Goal: Transaction & Acquisition: Purchase product/service

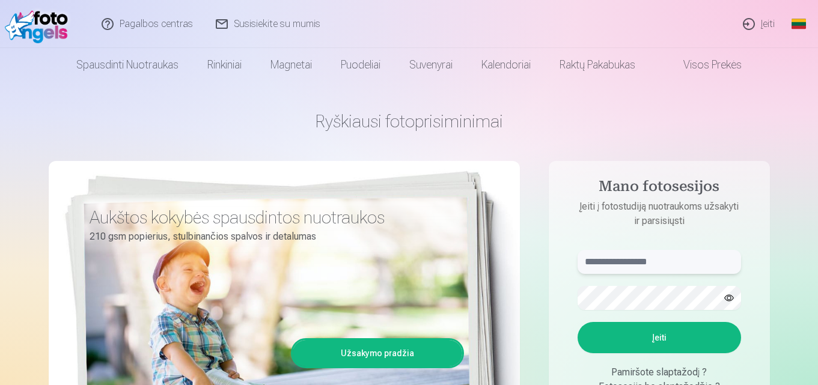
click at [657, 263] on input "text" at bounding box center [660, 262] width 164 height 24
type input "**********"
click at [674, 335] on button "Įeiti" at bounding box center [660, 337] width 164 height 31
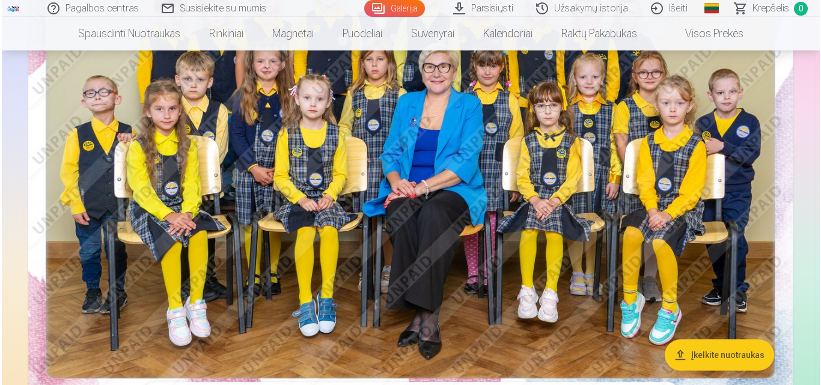
scroll to position [116, 0]
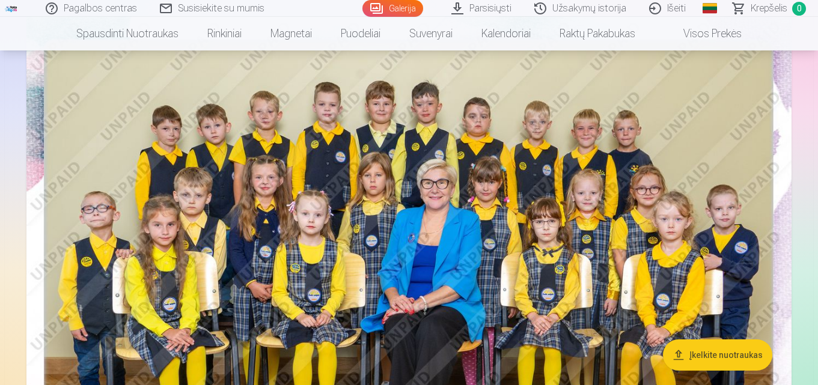
click at [340, 260] on img at bounding box center [408, 271] width 765 height 510
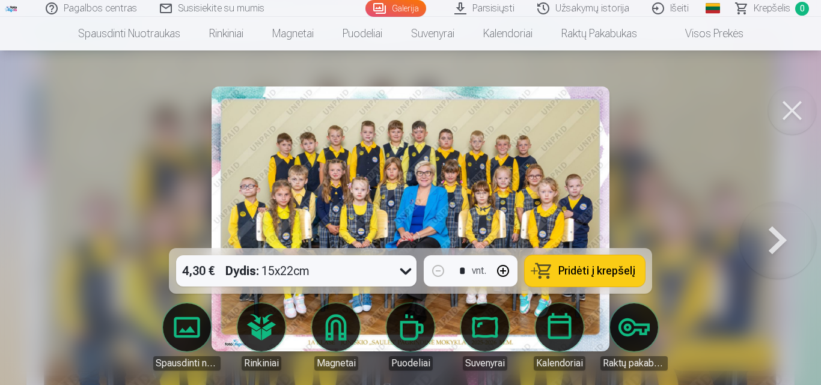
click at [341, 260] on div "4,30 € Dydis : 15x22cm" at bounding box center [285, 270] width 218 height 31
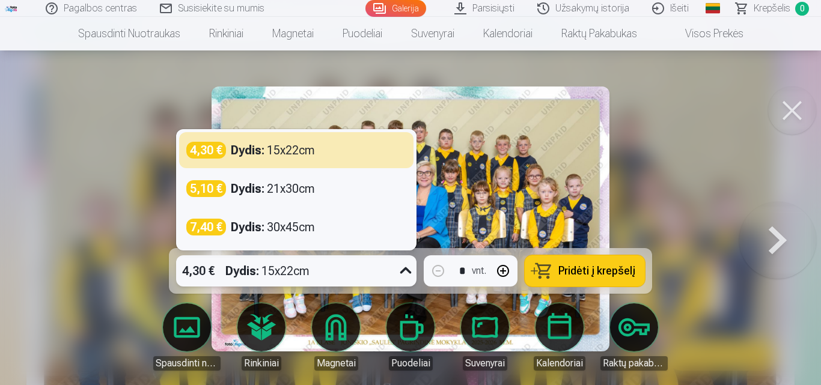
click at [710, 148] on div at bounding box center [410, 192] width 821 height 385
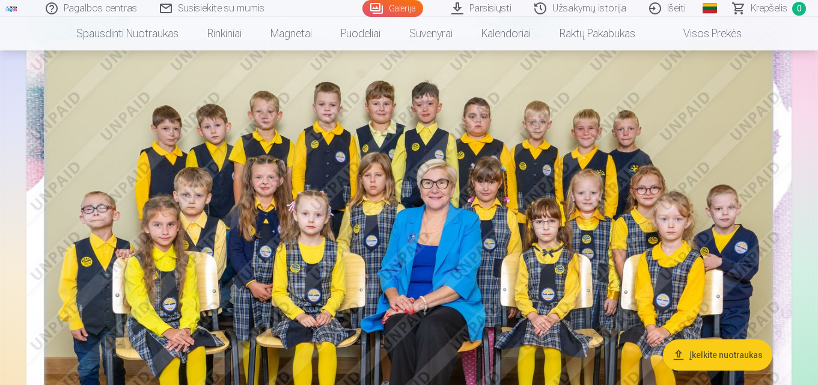
click at [745, 254] on img at bounding box center [408, 271] width 765 height 510
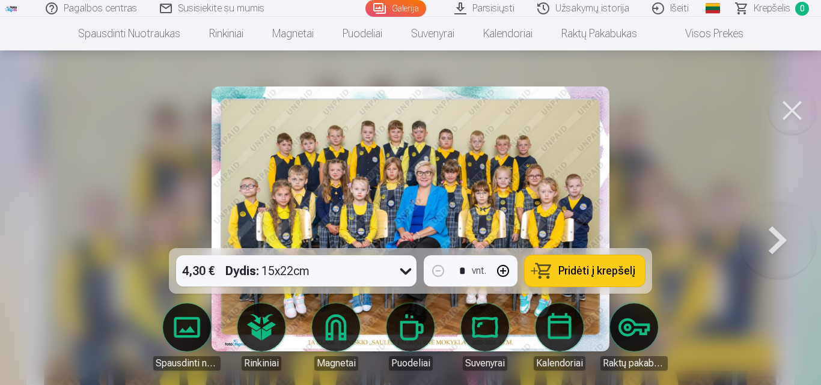
click at [778, 236] on button at bounding box center [777, 219] width 77 height 34
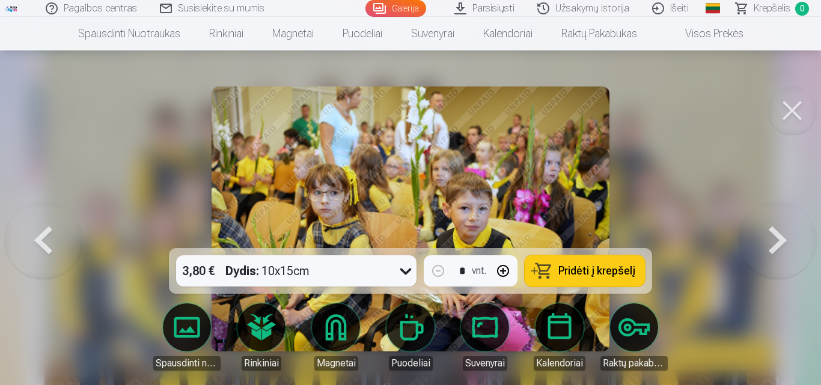
click at [778, 236] on button at bounding box center [777, 219] width 77 height 34
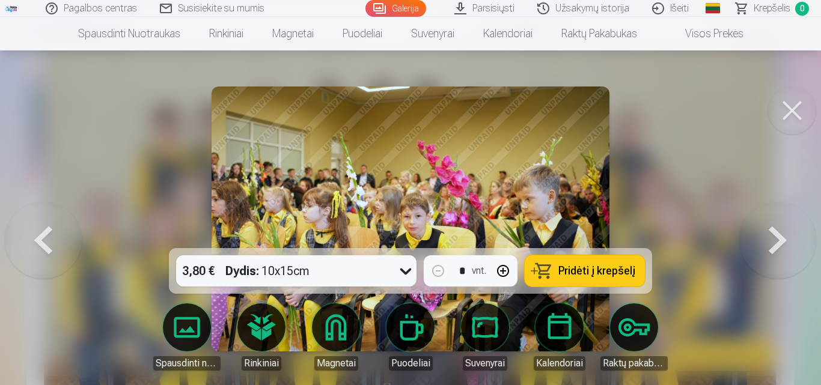
click at [706, 133] on div at bounding box center [410, 192] width 821 height 385
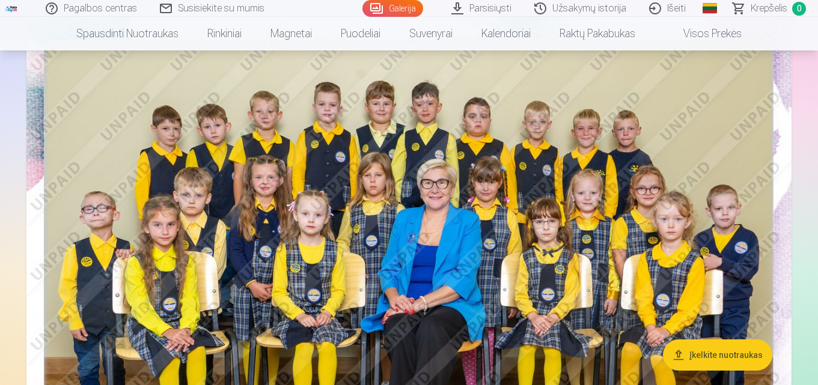
click at [756, 256] on img at bounding box center [408, 271] width 765 height 510
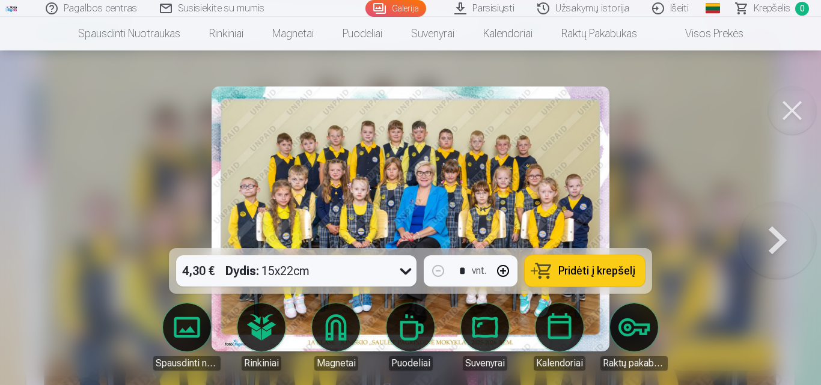
click at [774, 236] on button at bounding box center [777, 219] width 77 height 34
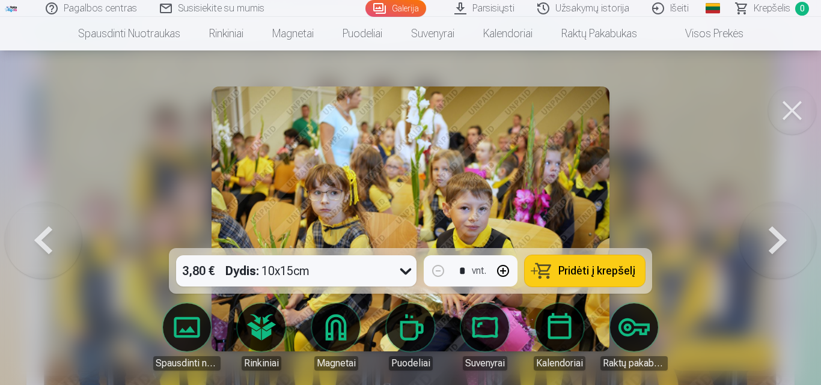
click at [774, 236] on button at bounding box center [777, 219] width 77 height 34
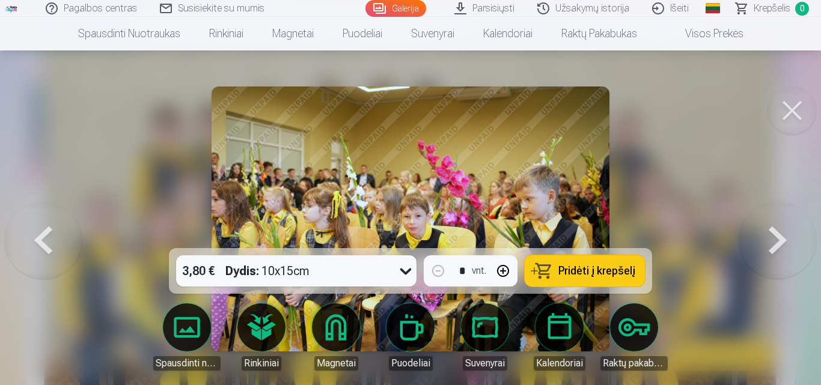
click at [774, 236] on button at bounding box center [777, 219] width 77 height 34
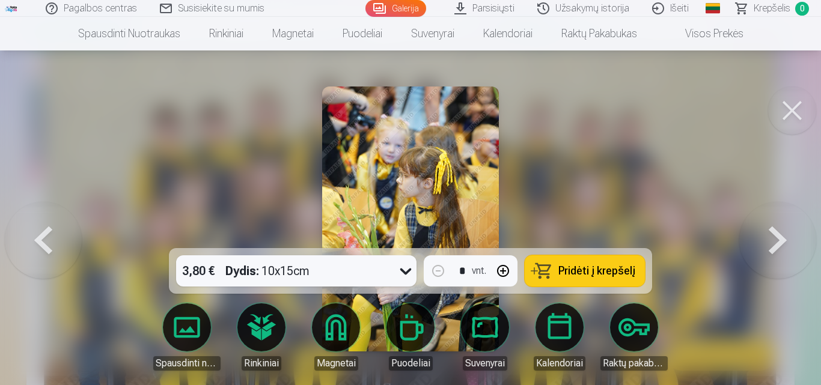
click at [774, 236] on button at bounding box center [777, 219] width 77 height 34
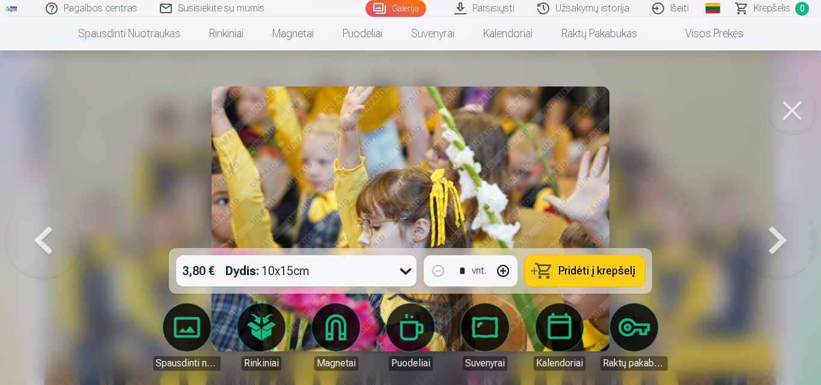
click at [774, 236] on button at bounding box center [777, 219] width 77 height 34
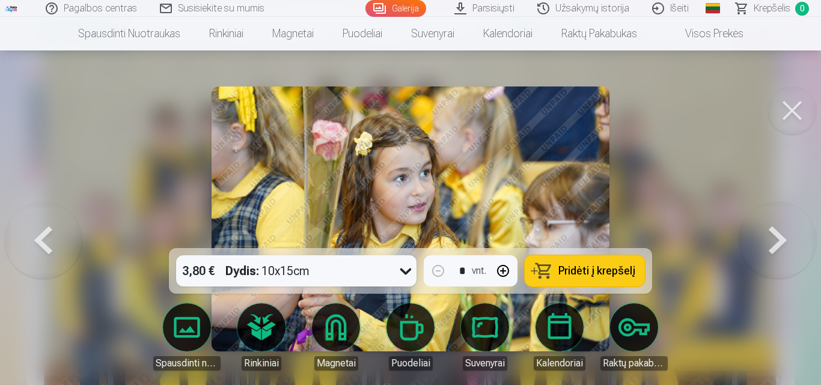
click at [774, 236] on button at bounding box center [777, 219] width 77 height 34
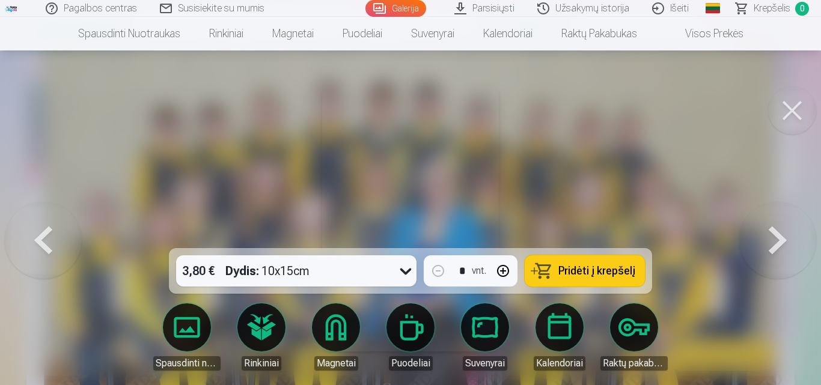
click at [774, 236] on button at bounding box center [777, 219] width 77 height 34
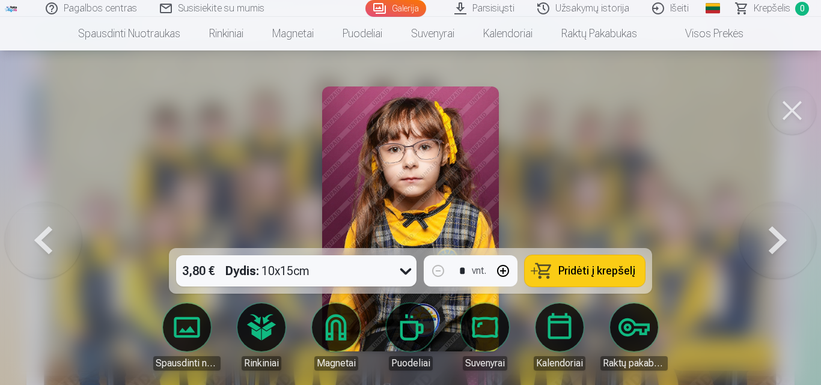
click at [774, 236] on button at bounding box center [777, 219] width 77 height 34
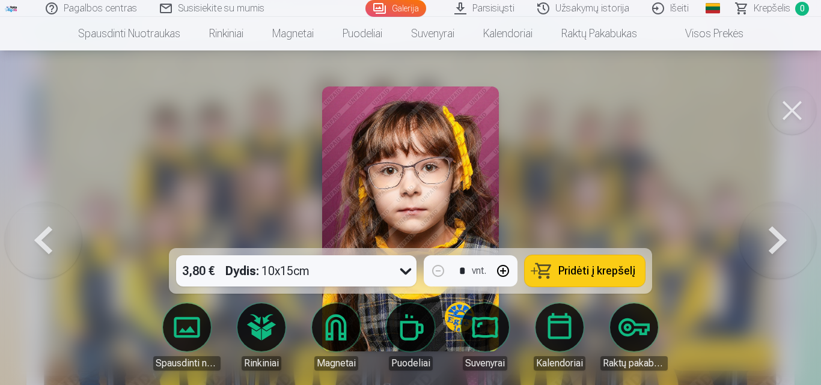
click at [774, 236] on button at bounding box center [777, 219] width 77 height 34
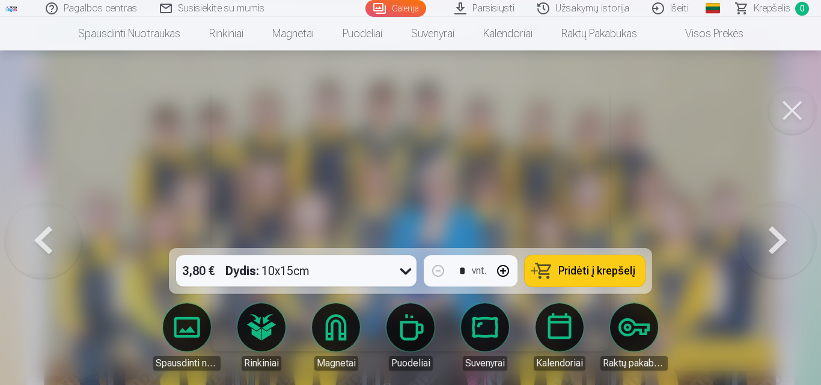
click at [774, 236] on button at bounding box center [777, 219] width 77 height 34
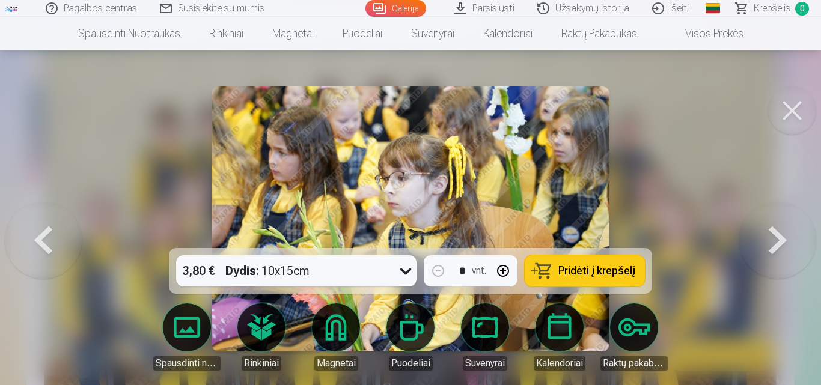
click at [774, 236] on button at bounding box center [777, 219] width 77 height 34
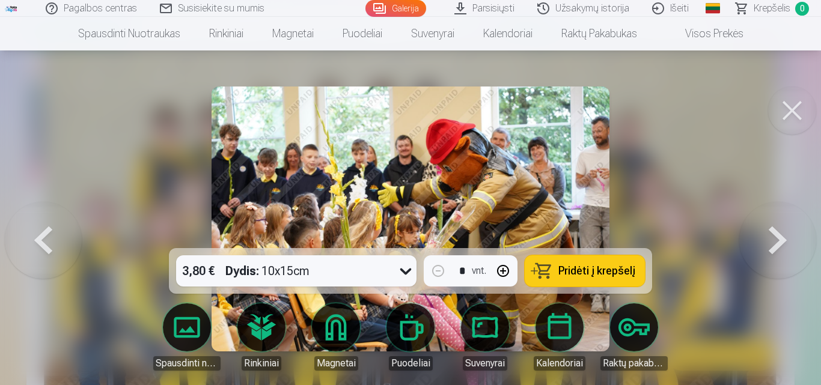
click at [782, 235] on button at bounding box center [777, 219] width 77 height 34
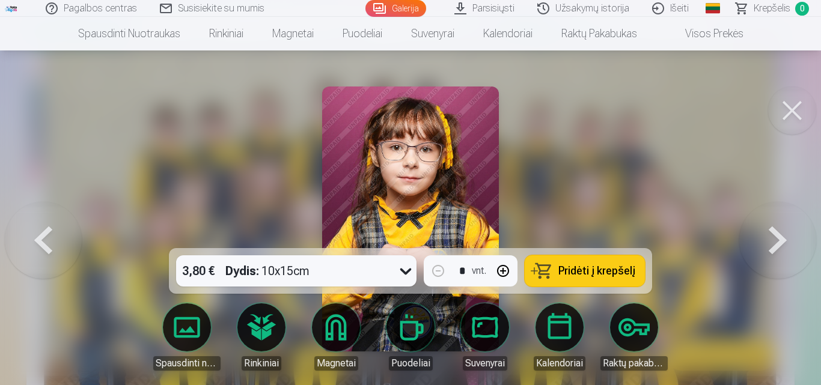
click at [782, 235] on button at bounding box center [777, 219] width 77 height 34
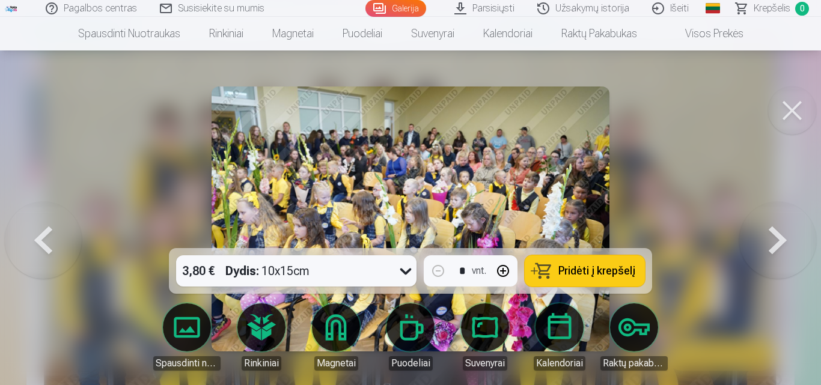
click at [782, 235] on button at bounding box center [777, 219] width 77 height 34
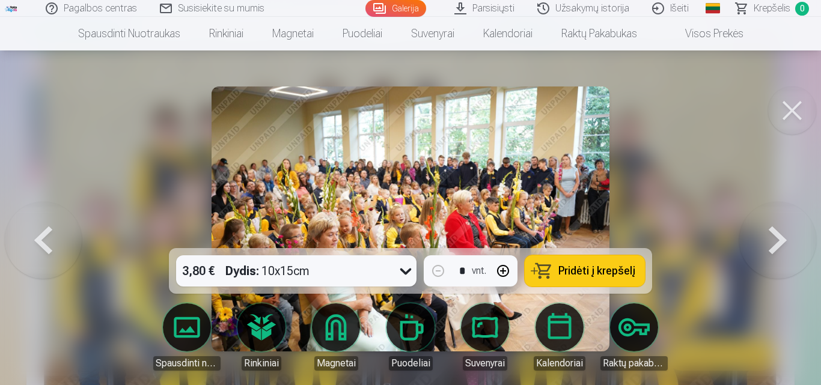
click at [782, 235] on button at bounding box center [777, 219] width 77 height 34
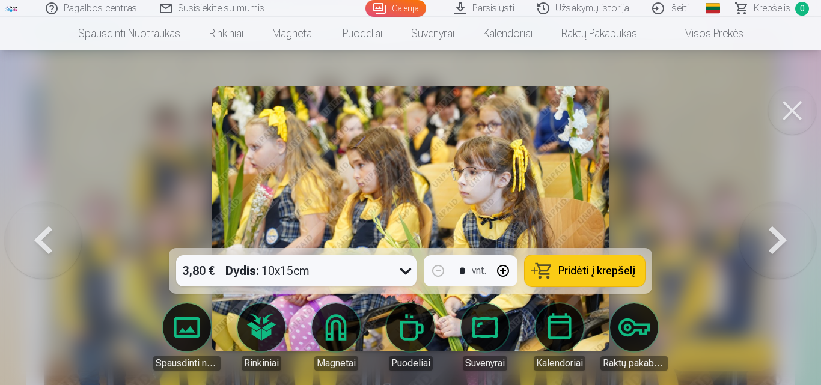
click at [782, 235] on button at bounding box center [777, 219] width 77 height 34
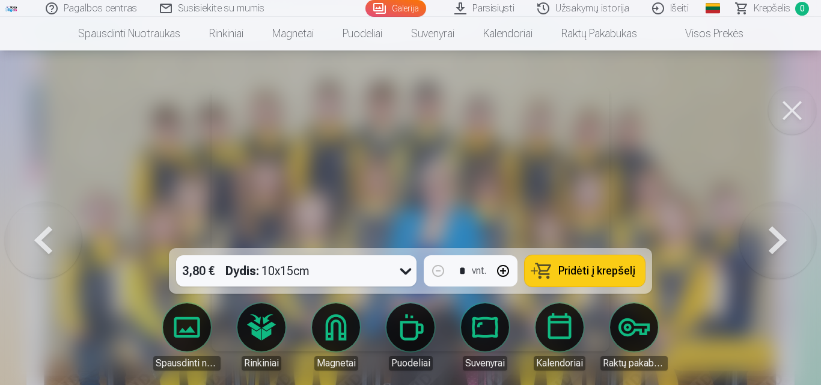
click at [782, 235] on button at bounding box center [777, 219] width 77 height 34
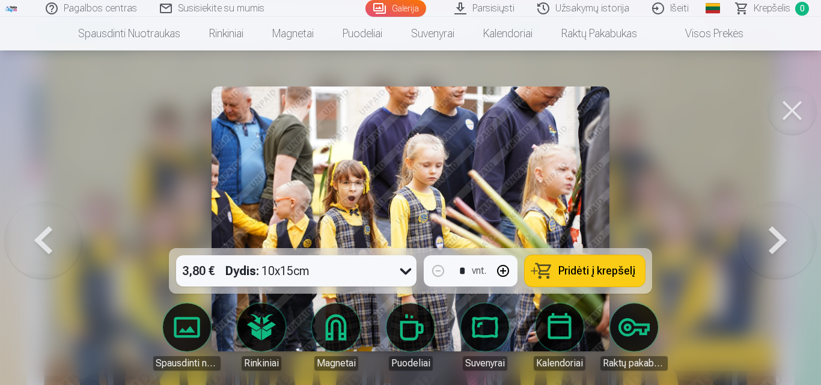
click at [782, 235] on button at bounding box center [777, 219] width 77 height 34
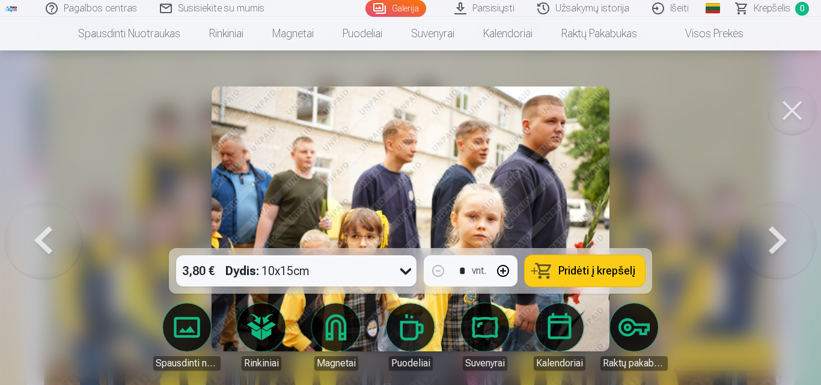
click at [782, 235] on button at bounding box center [777, 219] width 77 height 34
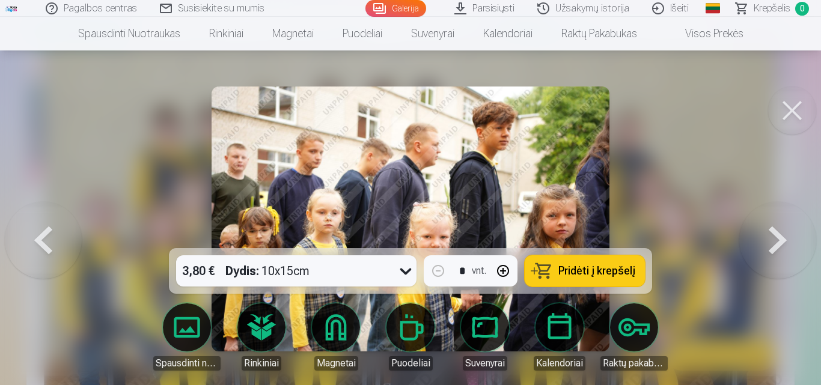
click at [782, 235] on button at bounding box center [777, 219] width 77 height 34
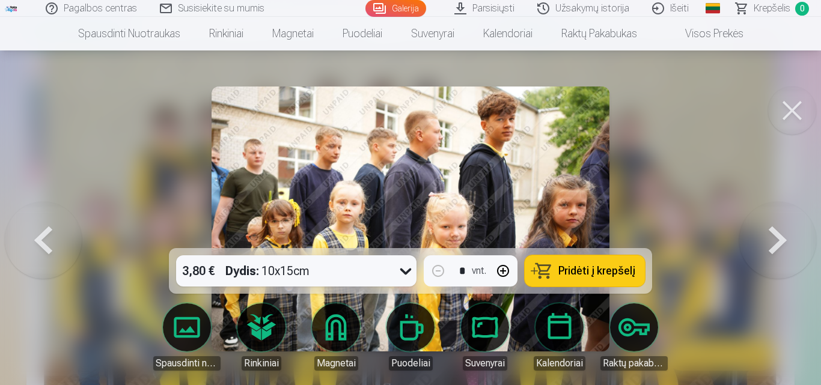
click at [782, 235] on button at bounding box center [777, 219] width 77 height 34
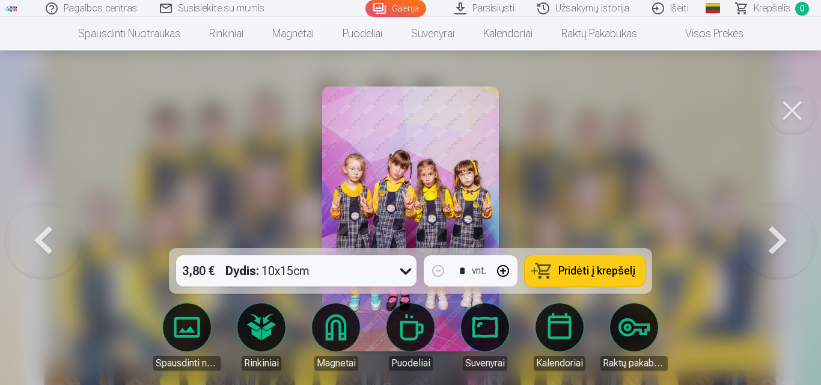
click at [782, 235] on button at bounding box center [777, 219] width 77 height 34
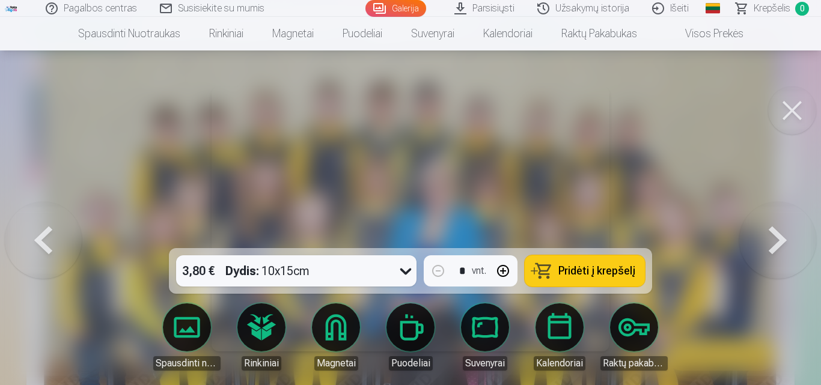
click at [782, 235] on button at bounding box center [777, 219] width 77 height 34
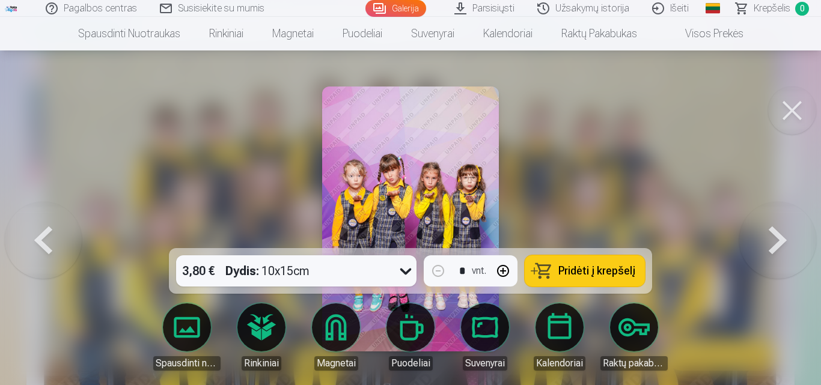
click at [782, 235] on button at bounding box center [777, 219] width 77 height 34
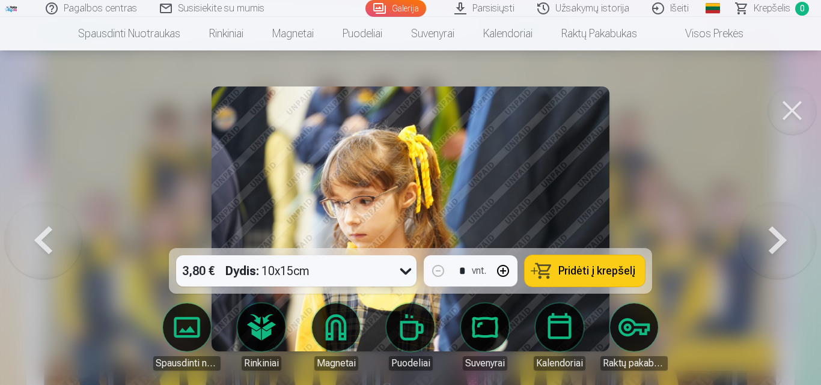
click at [782, 235] on button at bounding box center [777, 219] width 77 height 34
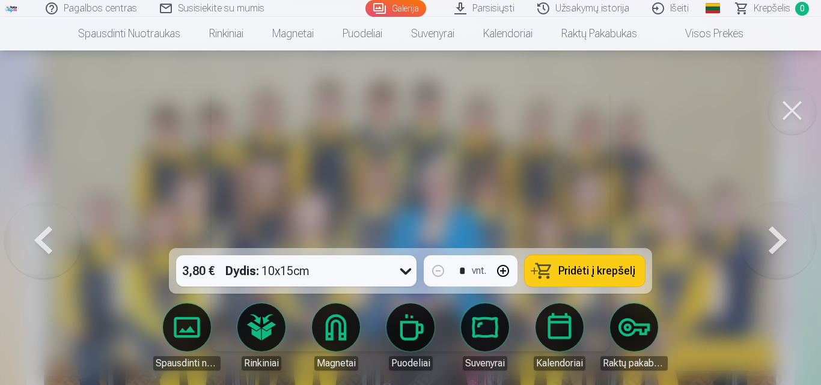
click at [782, 235] on button at bounding box center [777, 219] width 77 height 34
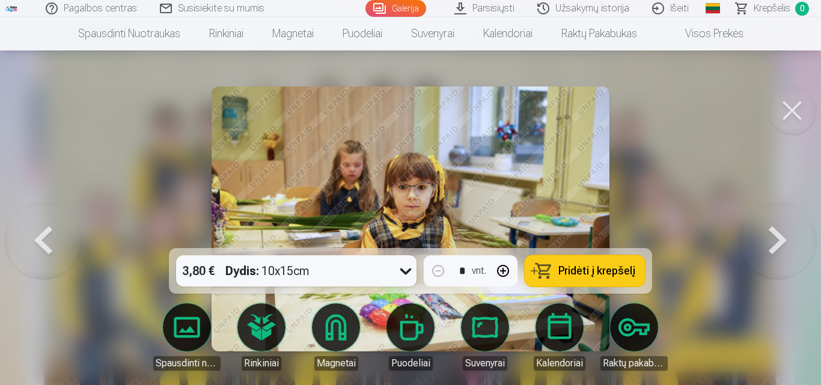
click at [782, 235] on button at bounding box center [777, 219] width 77 height 34
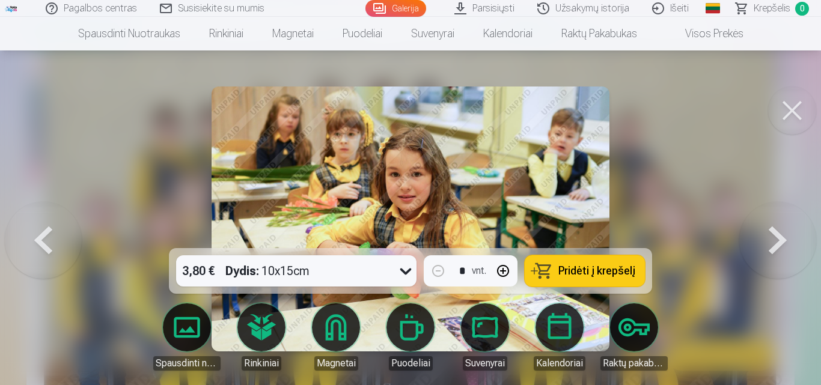
click at [782, 235] on button at bounding box center [777, 219] width 77 height 34
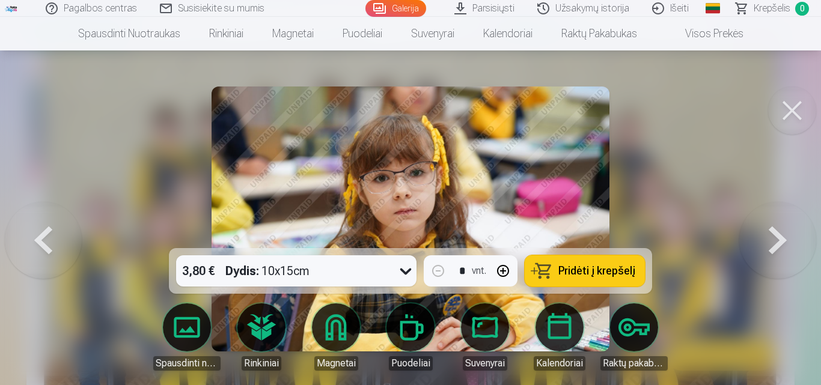
click at [782, 235] on button at bounding box center [777, 219] width 77 height 34
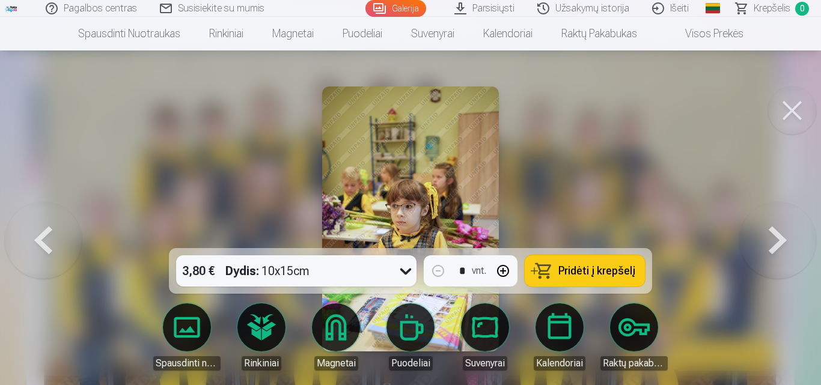
click at [782, 235] on button at bounding box center [777, 219] width 77 height 34
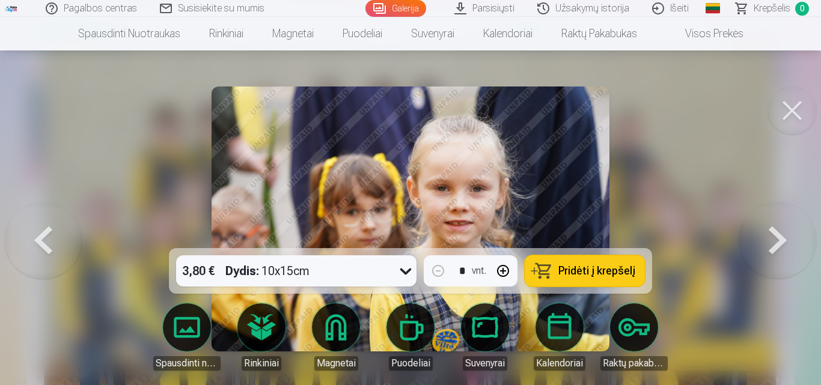
click at [782, 235] on button at bounding box center [777, 219] width 77 height 34
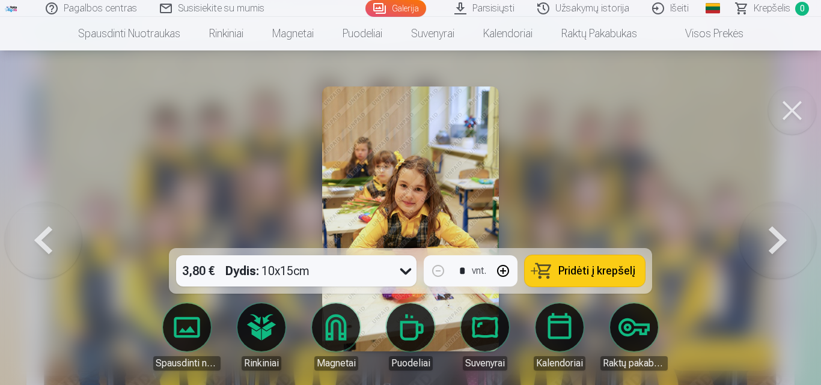
click at [782, 235] on button at bounding box center [777, 219] width 77 height 34
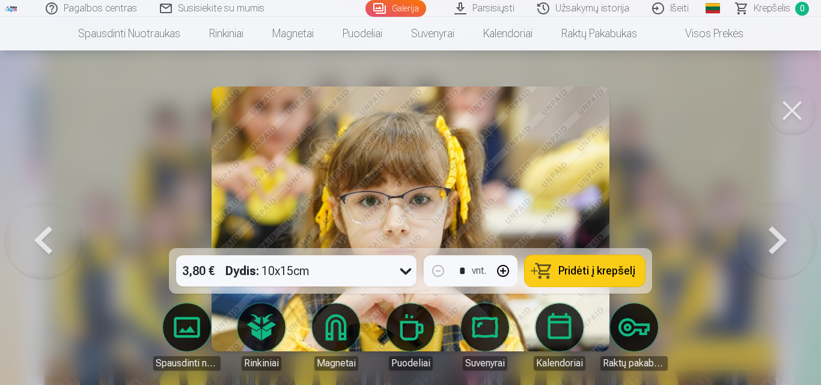
drag, startPoint x: 196, startPoint y: 252, endPoint x: 195, endPoint y: 270, distance: 18.1
click at [195, 270] on div "3,80 € Dydis : 10x15cm * vnt. Pridėti į krepšelį" at bounding box center [410, 271] width 483 height 46
click at [766, 236] on button at bounding box center [777, 219] width 77 height 34
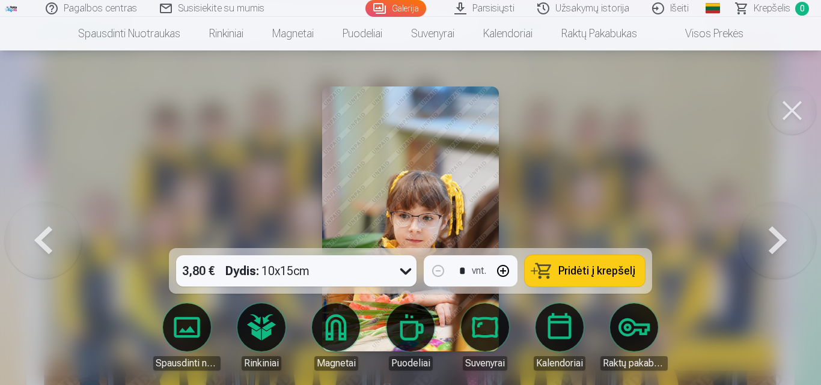
click at [766, 236] on button at bounding box center [777, 219] width 77 height 34
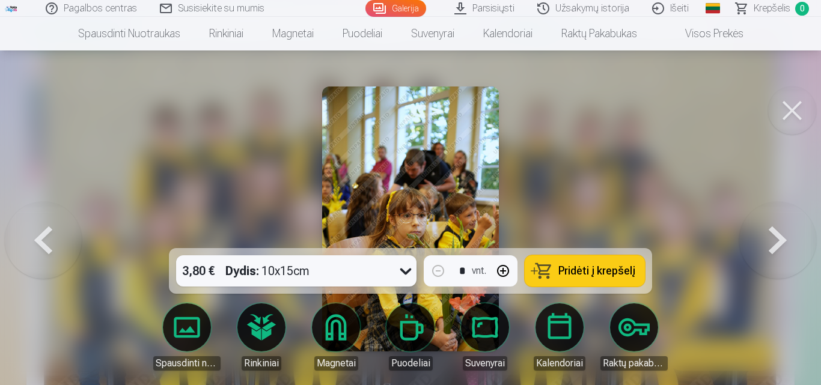
click at [766, 236] on button at bounding box center [777, 219] width 77 height 34
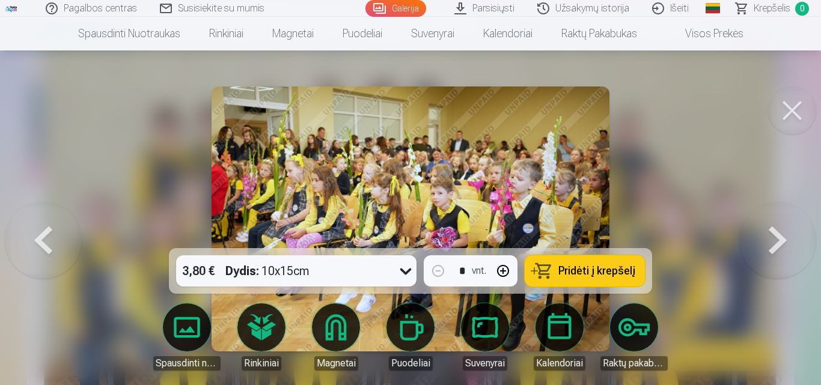
click at [766, 236] on button at bounding box center [777, 219] width 77 height 34
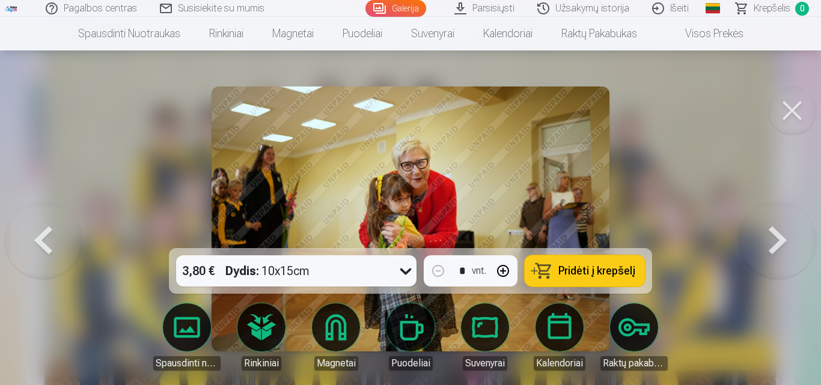
click at [766, 236] on button at bounding box center [777, 219] width 77 height 34
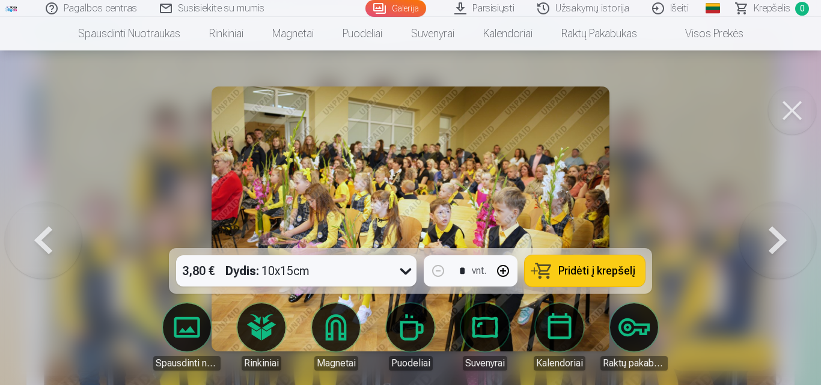
click at [766, 236] on button at bounding box center [777, 219] width 77 height 34
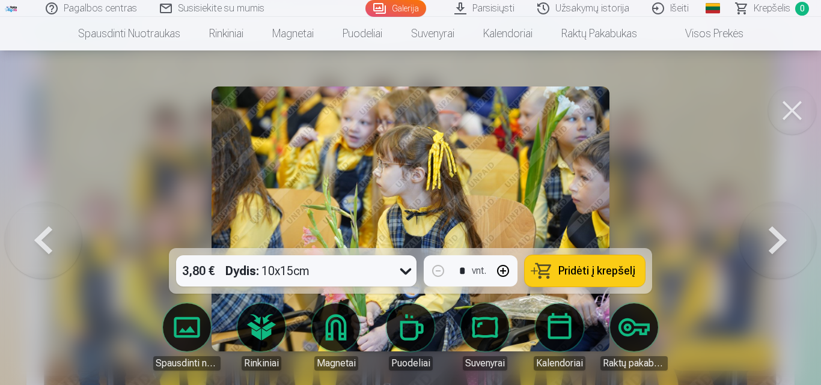
click at [766, 236] on button at bounding box center [777, 219] width 77 height 34
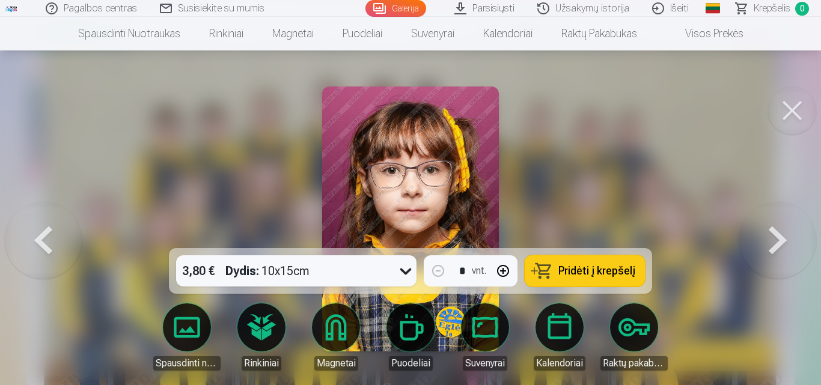
click at [766, 236] on button at bounding box center [777, 219] width 77 height 34
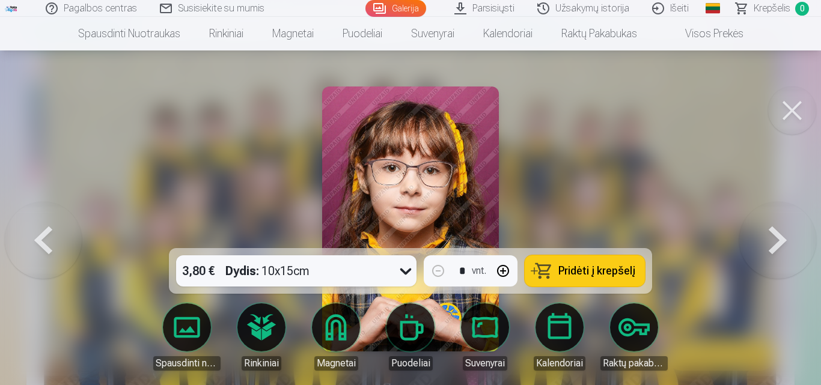
click at [767, 236] on button at bounding box center [777, 219] width 77 height 34
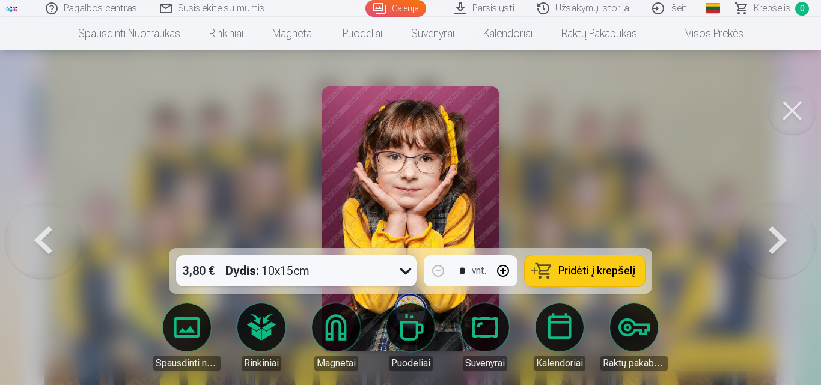
click at [768, 236] on button at bounding box center [777, 219] width 77 height 34
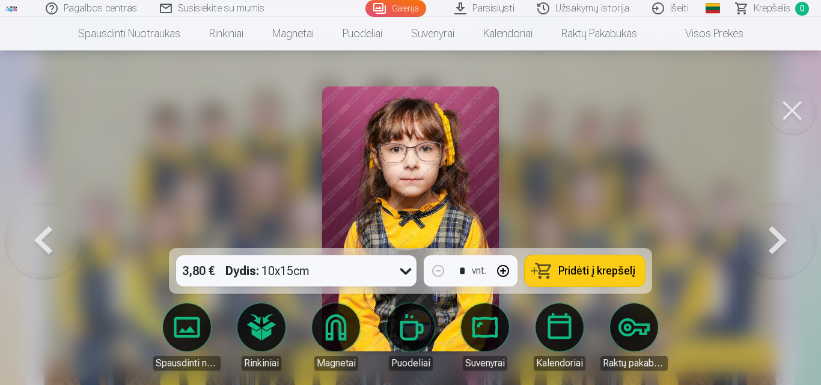
click at [770, 236] on button at bounding box center [777, 219] width 77 height 34
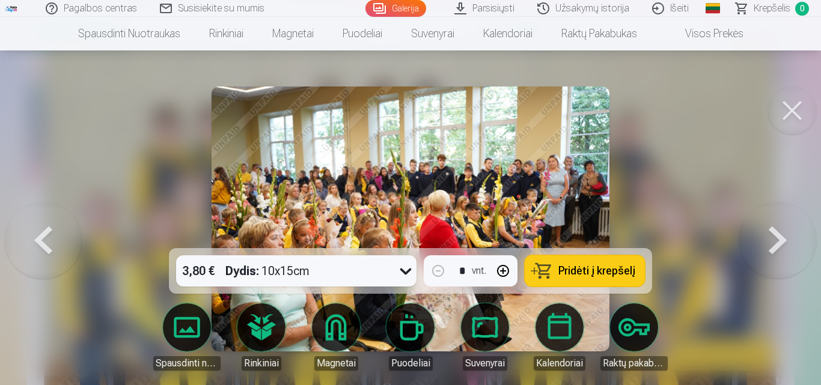
click at [770, 236] on button at bounding box center [777, 219] width 77 height 34
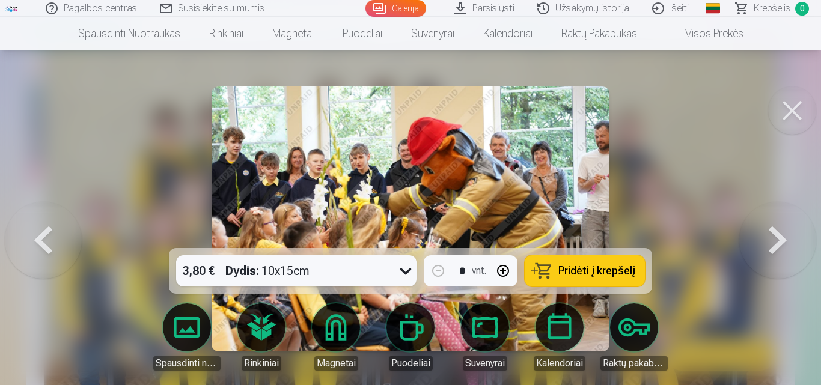
click at [769, 236] on button at bounding box center [777, 219] width 77 height 34
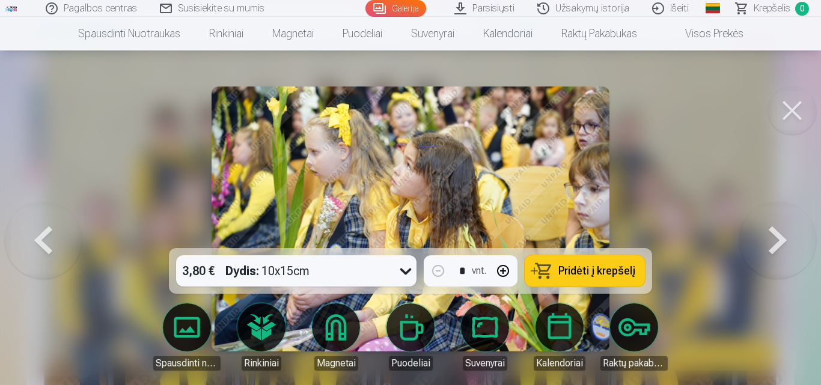
click at [769, 236] on button at bounding box center [777, 219] width 77 height 34
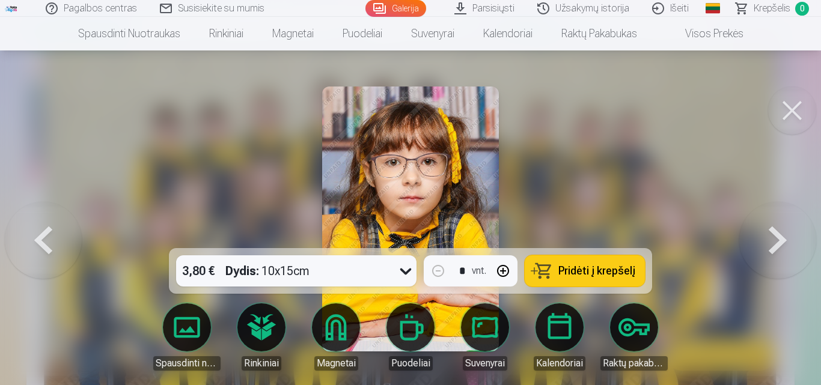
click at [769, 236] on button at bounding box center [777, 219] width 77 height 34
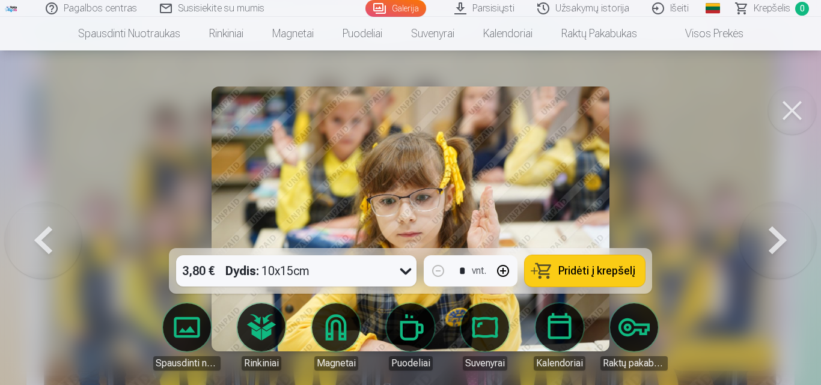
click at [769, 236] on button at bounding box center [777, 219] width 77 height 34
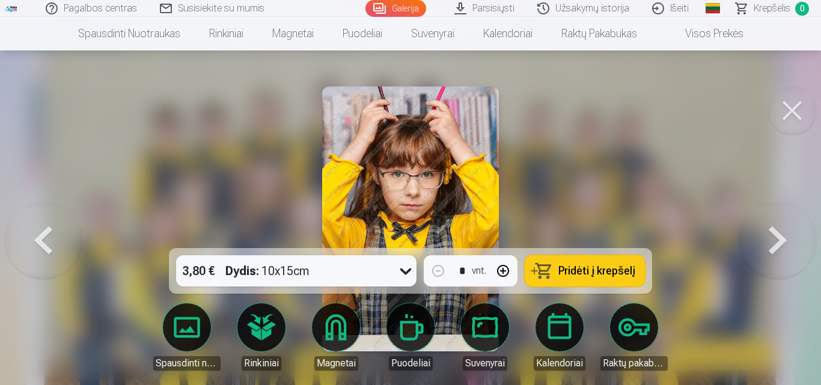
click at [769, 236] on button at bounding box center [777, 219] width 77 height 34
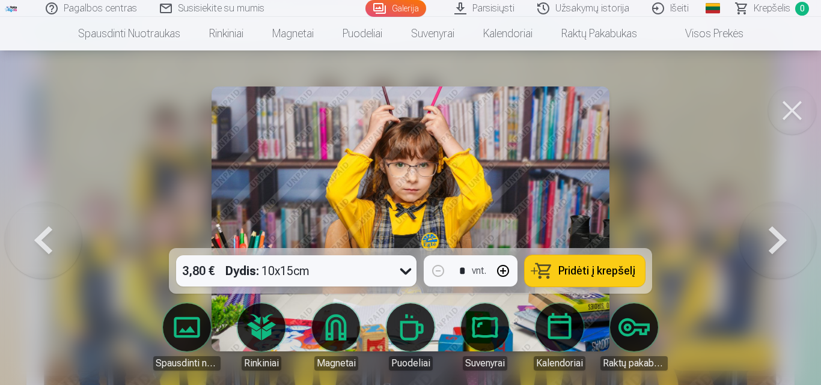
click at [769, 236] on button at bounding box center [777, 219] width 77 height 34
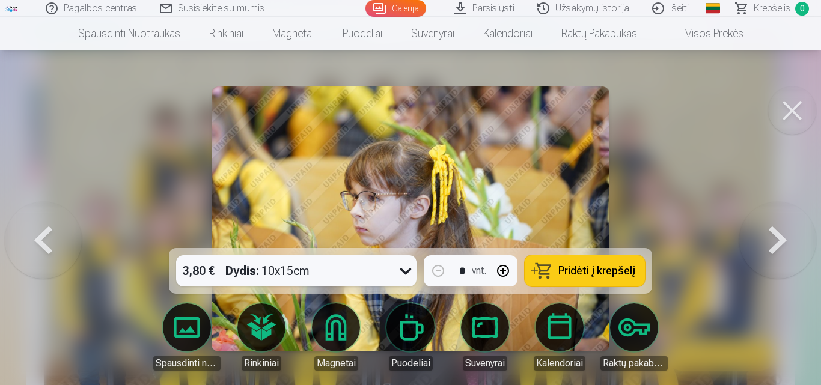
click at [768, 236] on button at bounding box center [777, 219] width 77 height 34
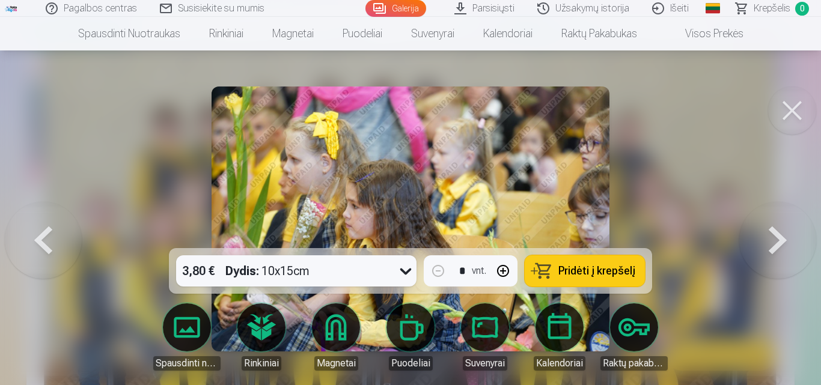
click at [768, 236] on button at bounding box center [777, 219] width 77 height 34
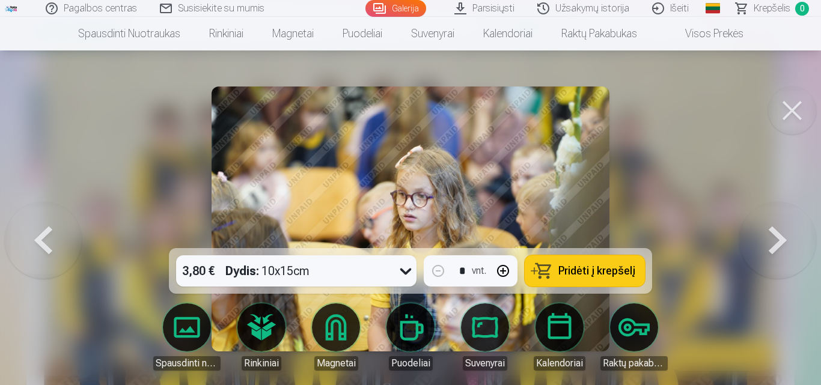
click at [768, 236] on button at bounding box center [777, 219] width 77 height 34
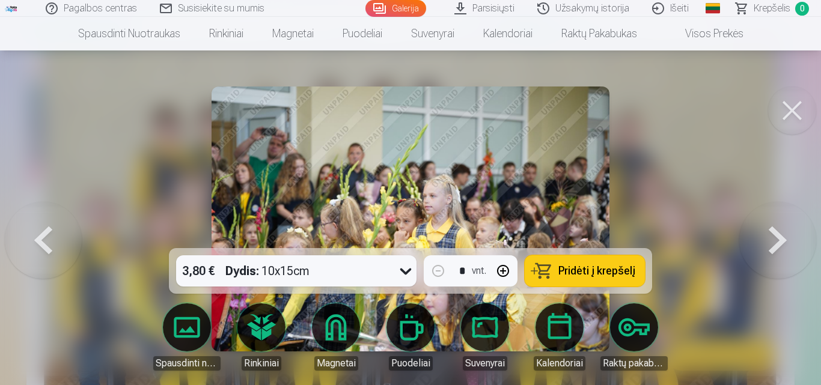
click at [766, 236] on button at bounding box center [777, 219] width 77 height 34
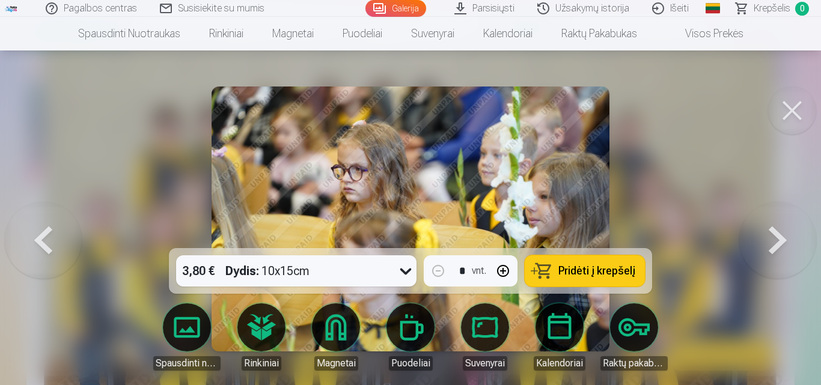
click at [766, 236] on button at bounding box center [777, 219] width 77 height 34
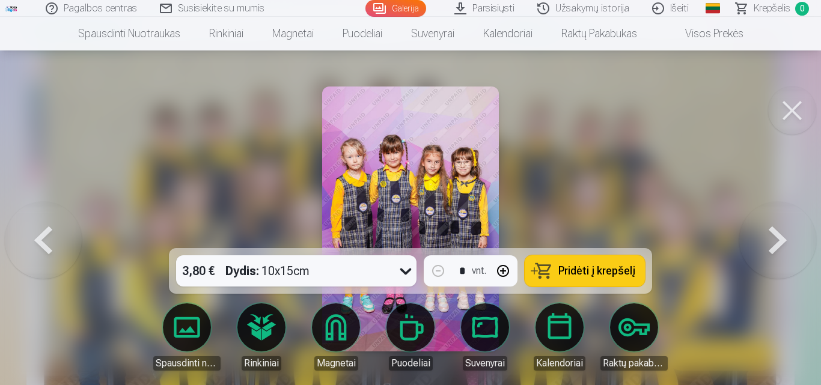
click at [766, 236] on button at bounding box center [777, 219] width 77 height 34
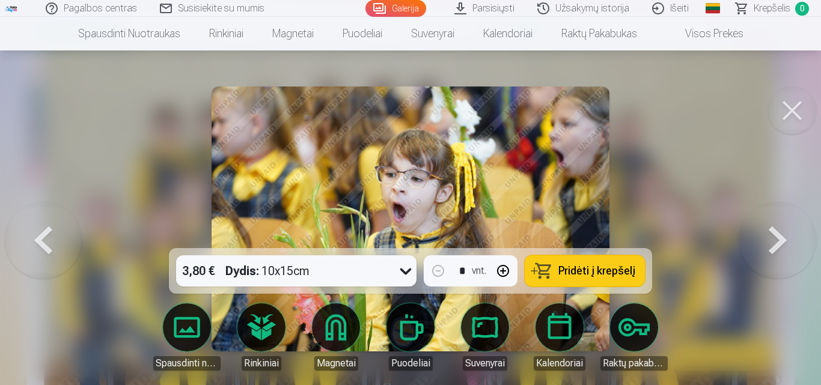
click at [766, 236] on button at bounding box center [777, 219] width 77 height 34
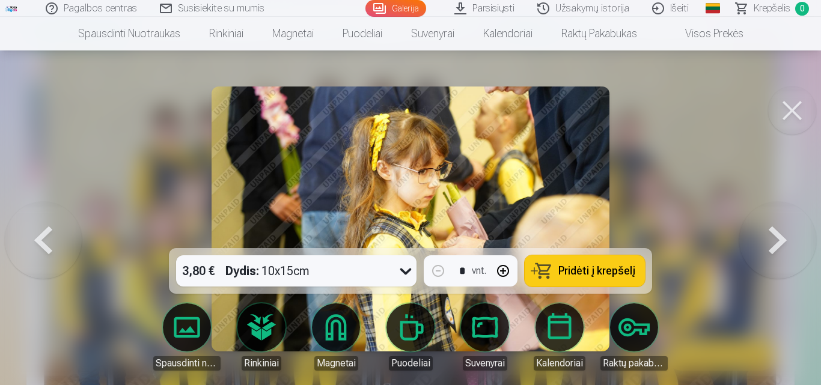
click at [766, 236] on button at bounding box center [777, 219] width 77 height 34
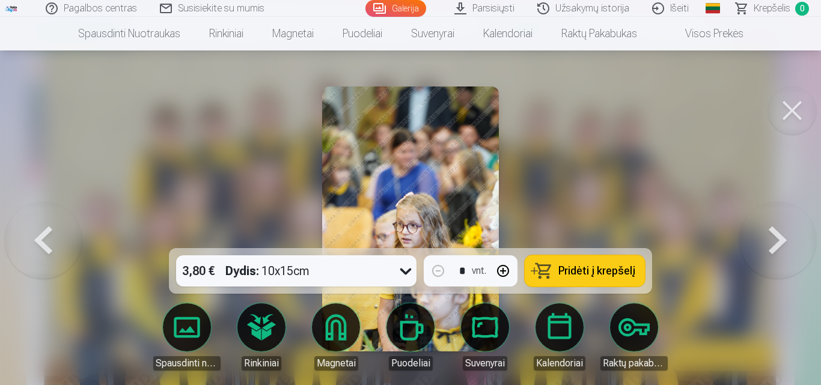
click at [766, 236] on button at bounding box center [777, 219] width 77 height 34
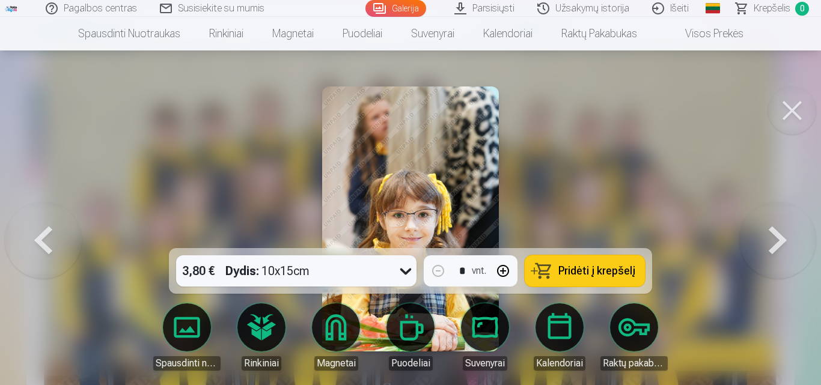
click at [766, 236] on button at bounding box center [777, 219] width 77 height 34
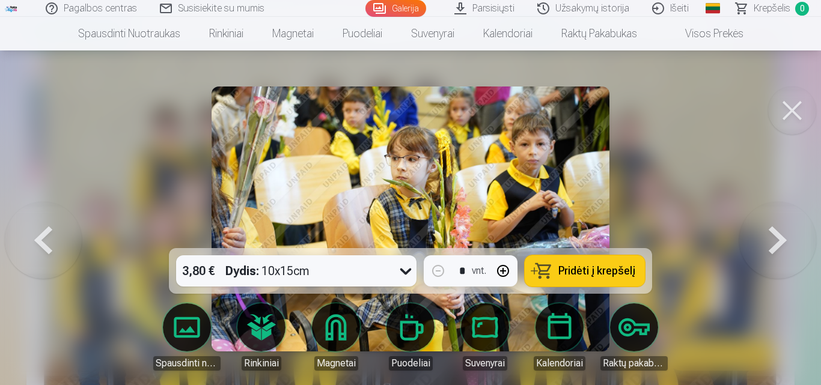
click at [766, 236] on button at bounding box center [777, 219] width 77 height 34
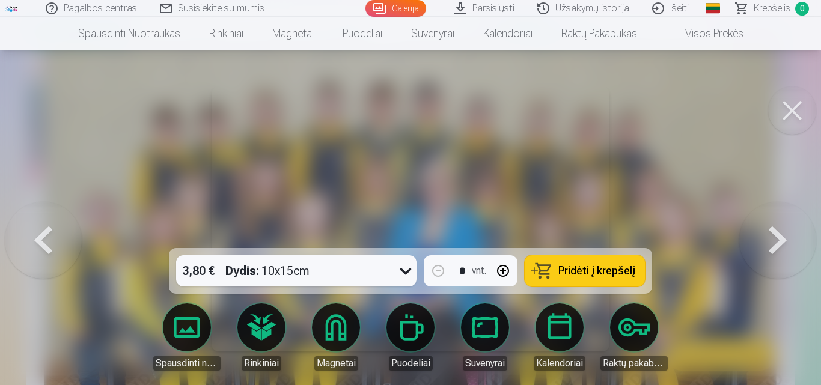
click at [766, 236] on button at bounding box center [777, 219] width 77 height 34
click at [766, 240] on div at bounding box center [410, 192] width 821 height 385
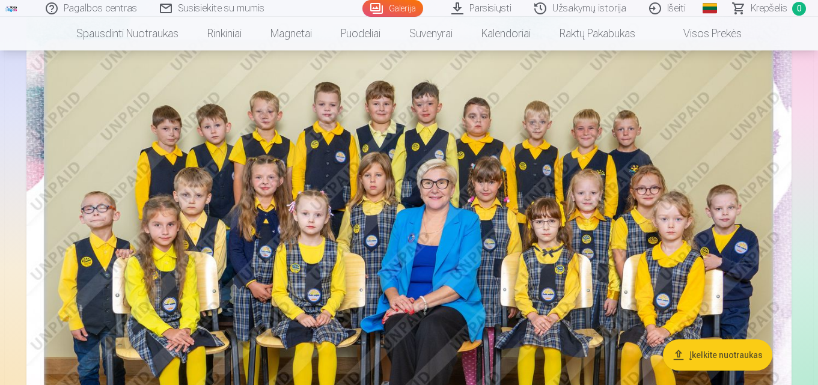
click at [771, 216] on img at bounding box center [408, 271] width 765 height 510
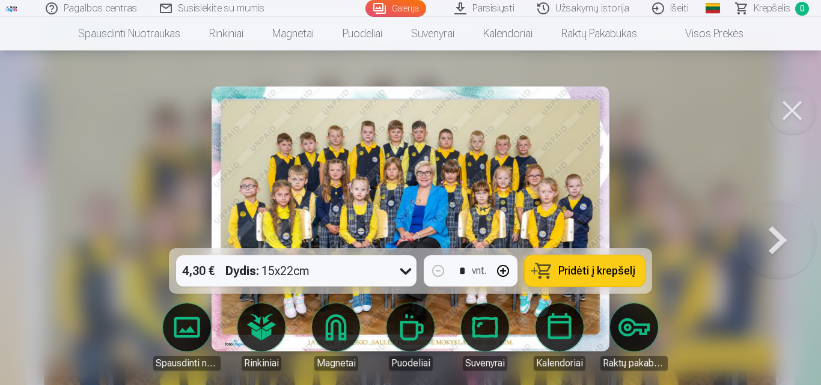
click at [775, 236] on button at bounding box center [777, 219] width 77 height 34
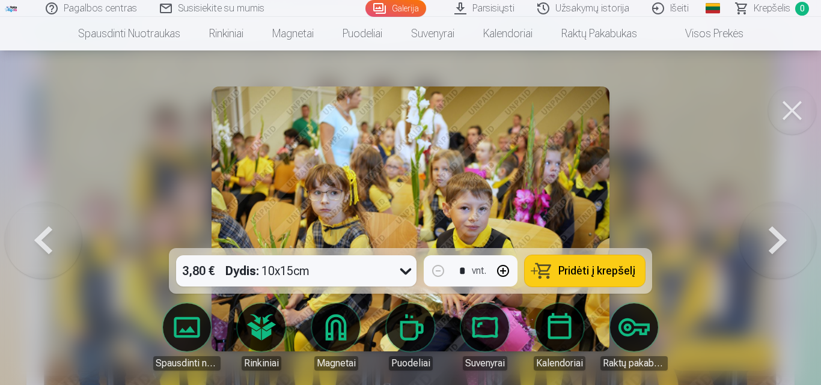
click at [775, 236] on button at bounding box center [777, 219] width 77 height 34
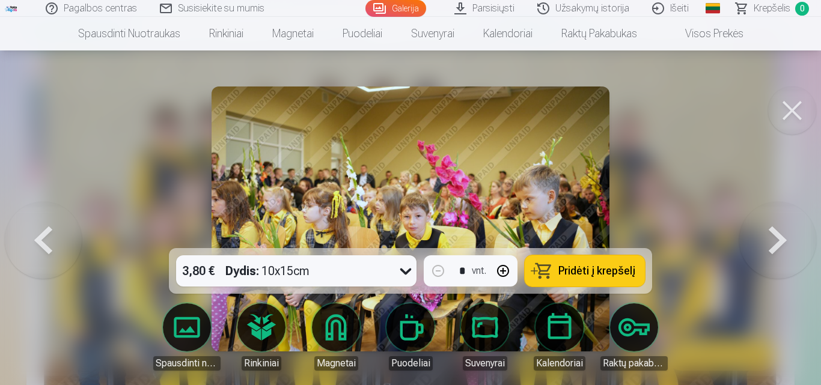
click at [775, 236] on button at bounding box center [777, 219] width 77 height 34
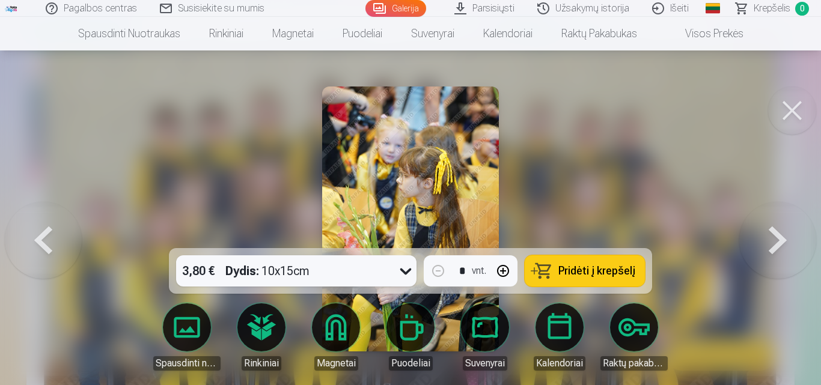
click at [775, 236] on button at bounding box center [777, 219] width 77 height 34
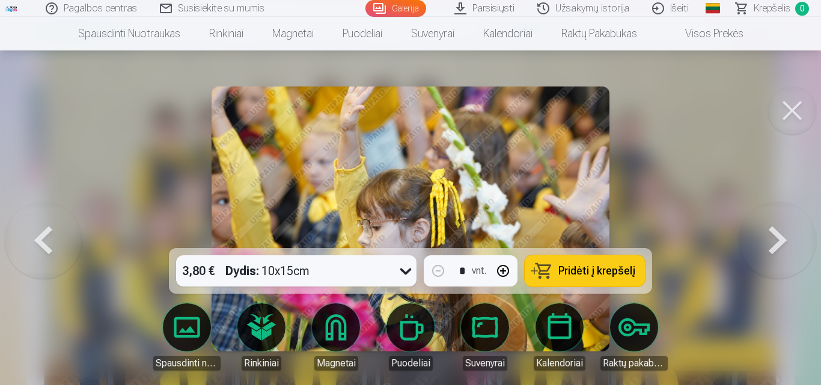
click at [775, 236] on button at bounding box center [777, 219] width 77 height 34
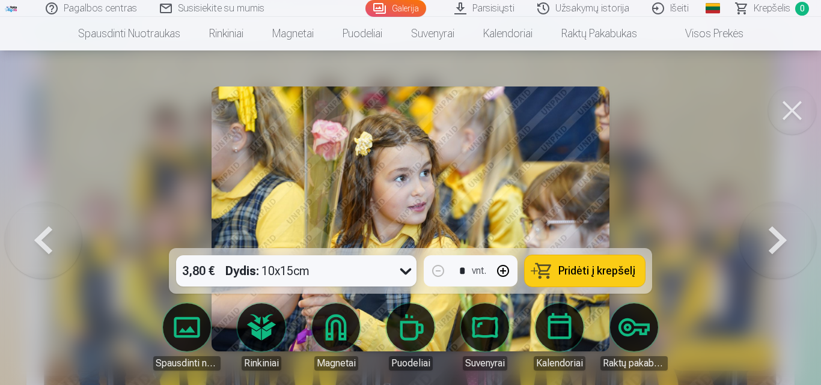
click at [775, 236] on button at bounding box center [777, 219] width 77 height 34
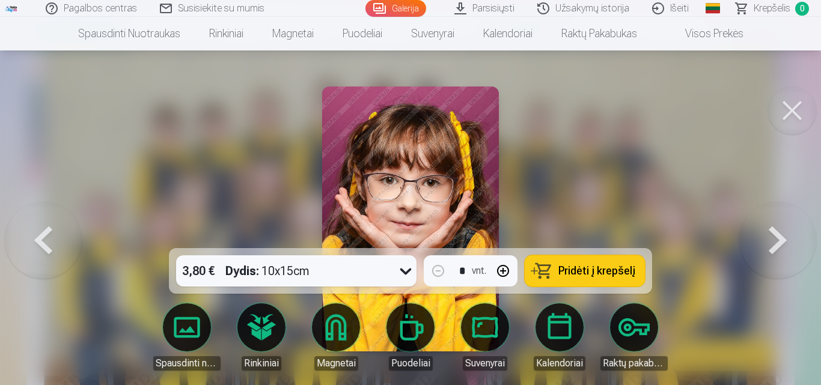
click at [775, 236] on button at bounding box center [777, 219] width 77 height 34
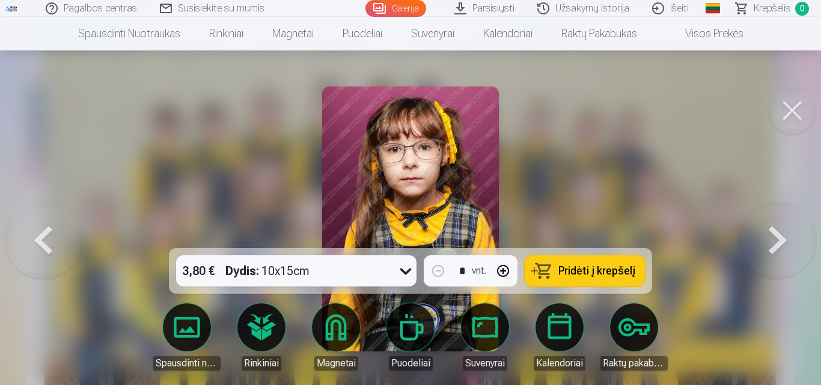
click at [774, 236] on button at bounding box center [777, 219] width 77 height 34
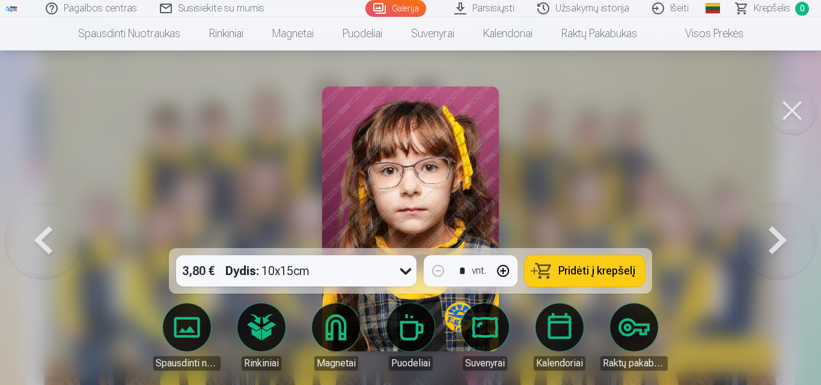
click at [774, 236] on button at bounding box center [777, 219] width 77 height 34
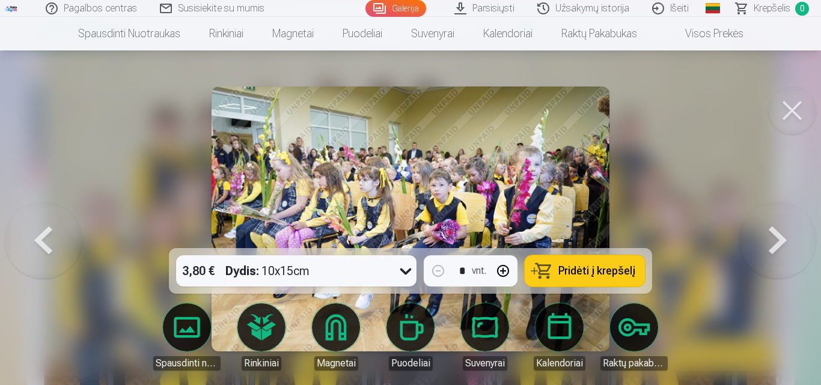
click at [774, 236] on button at bounding box center [777, 219] width 77 height 34
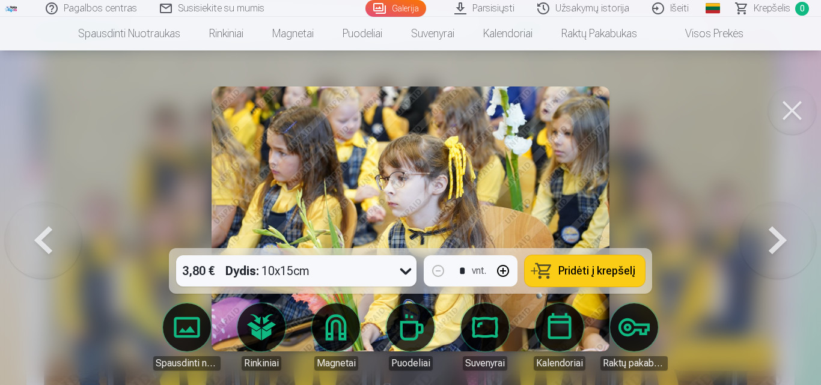
click at [774, 236] on button at bounding box center [777, 219] width 77 height 34
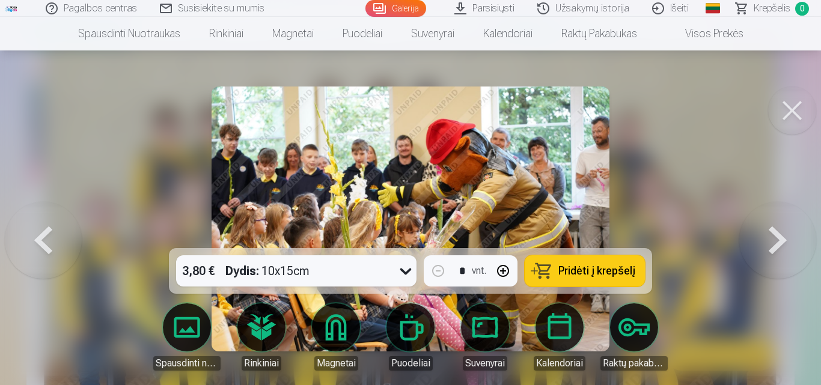
click at [774, 236] on button at bounding box center [777, 219] width 77 height 34
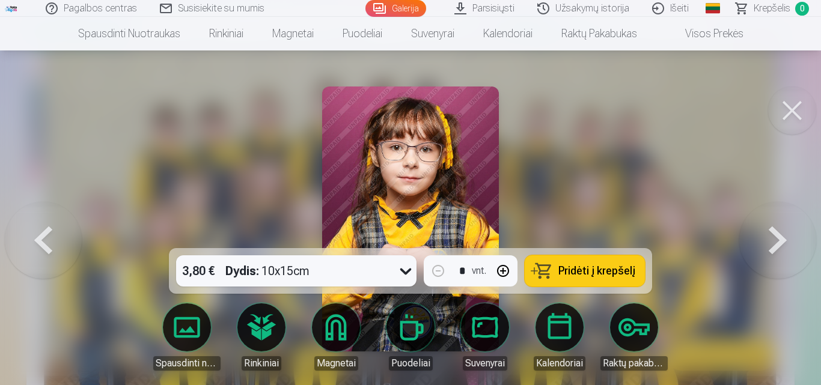
click at [774, 236] on button at bounding box center [777, 219] width 77 height 34
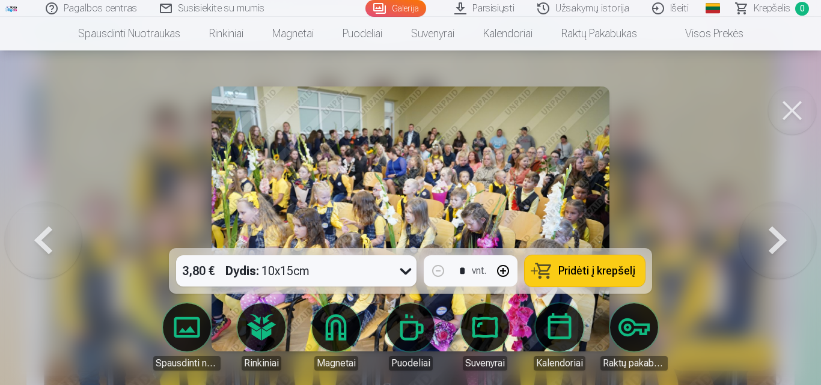
click at [774, 236] on button at bounding box center [777, 219] width 77 height 34
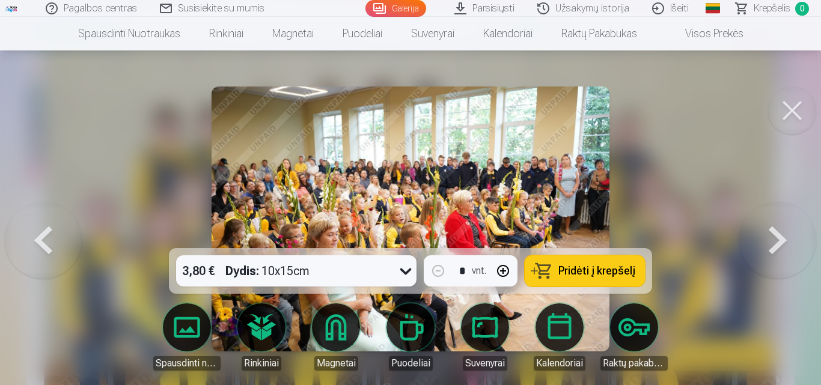
click at [774, 236] on button at bounding box center [777, 219] width 77 height 34
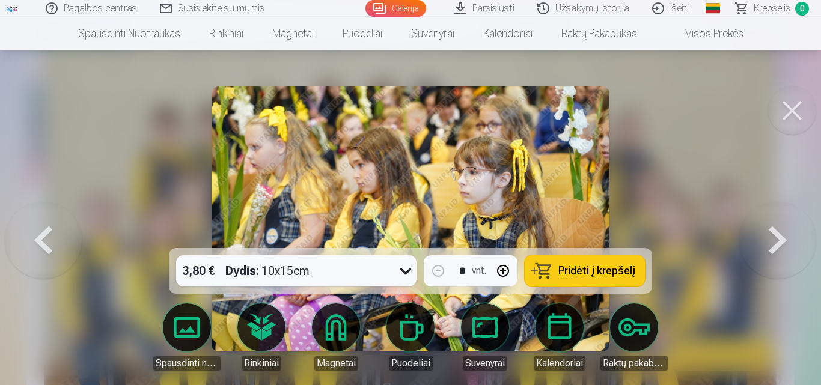
click at [774, 236] on button at bounding box center [777, 219] width 77 height 34
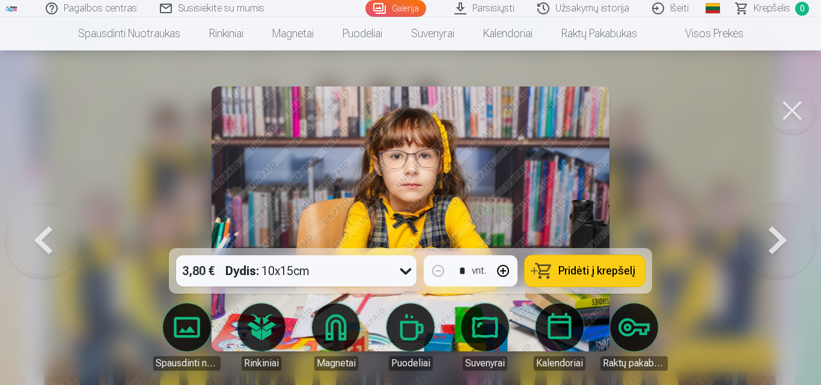
click at [774, 236] on button at bounding box center [777, 219] width 77 height 34
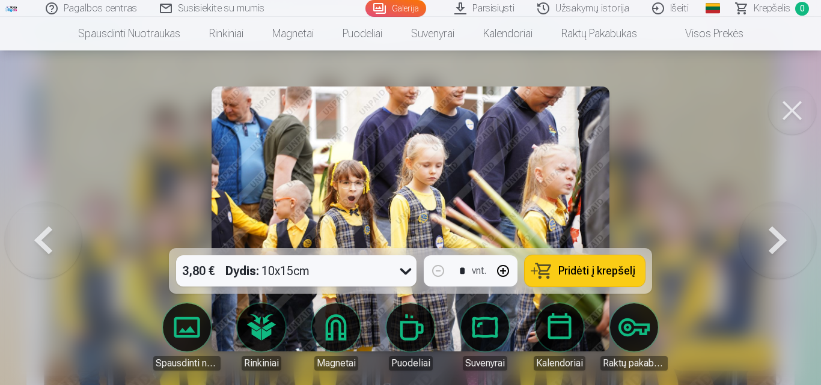
click at [774, 236] on button at bounding box center [777, 219] width 77 height 34
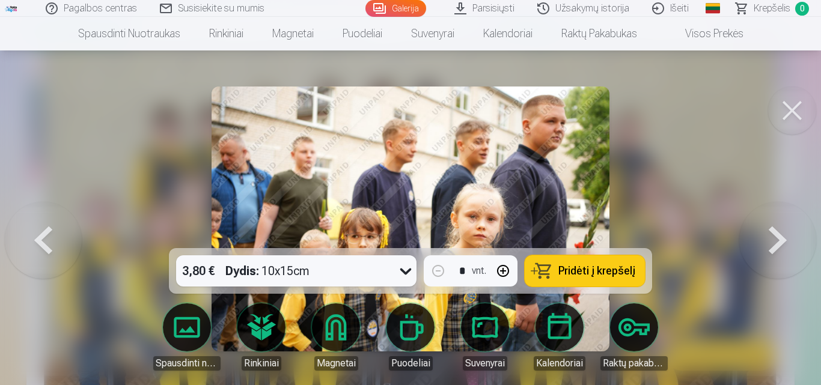
click at [774, 236] on button at bounding box center [777, 219] width 77 height 34
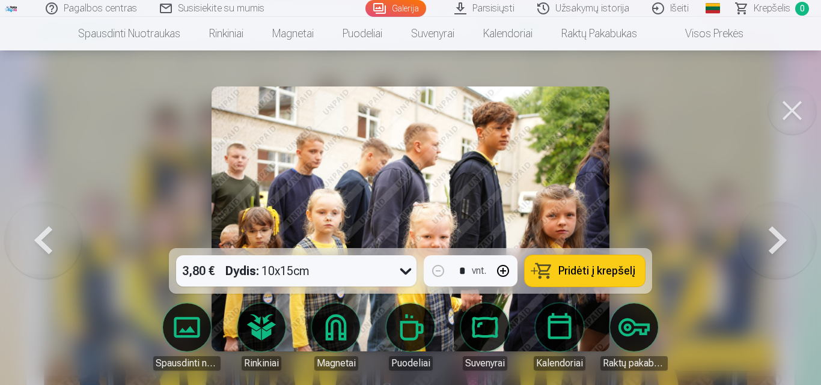
click at [774, 236] on button at bounding box center [777, 219] width 77 height 34
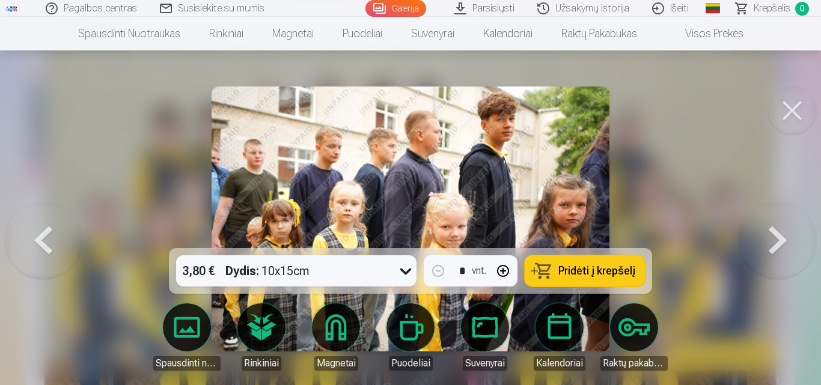
click at [774, 236] on button at bounding box center [777, 219] width 77 height 34
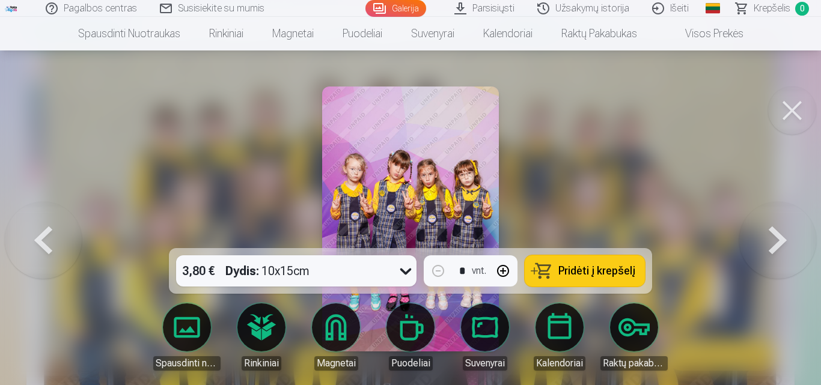
click at [774, 236] on button at bounding box center [777, 219] width 77 height 34
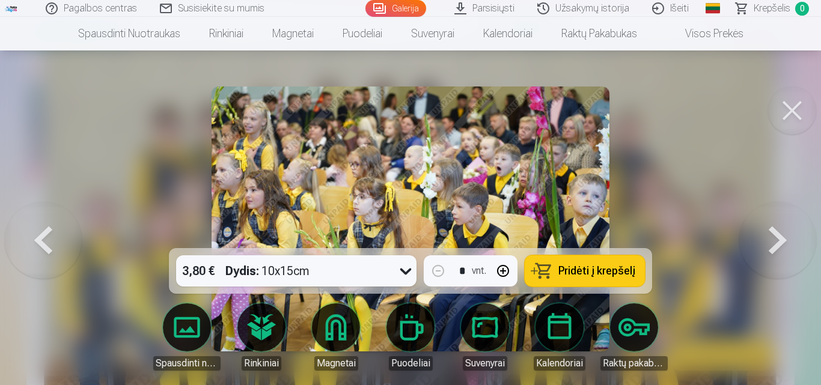
click at [684, 14] on link "Išeiti" at bounding box center [671, 8] width 60 height 17
